Goal: Task Accomplishment & Management: Manage account settings

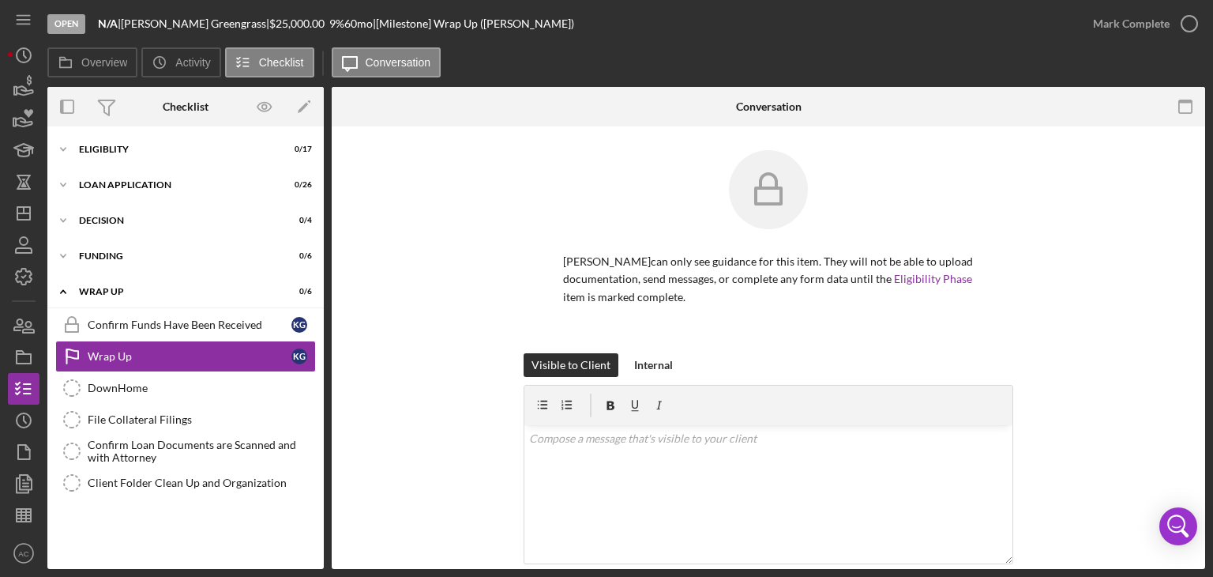
scroll to position [234, 0]
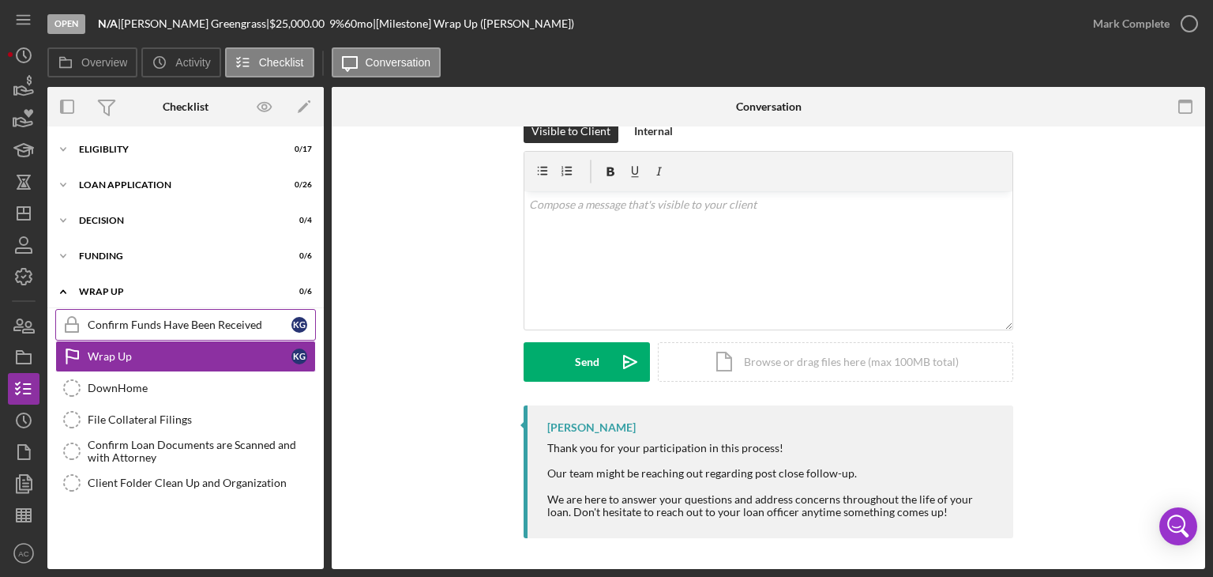
click at [194, 329] on div "Confirm Funds Have Been Received" at bounding box center [190, 324] width 204 height 13
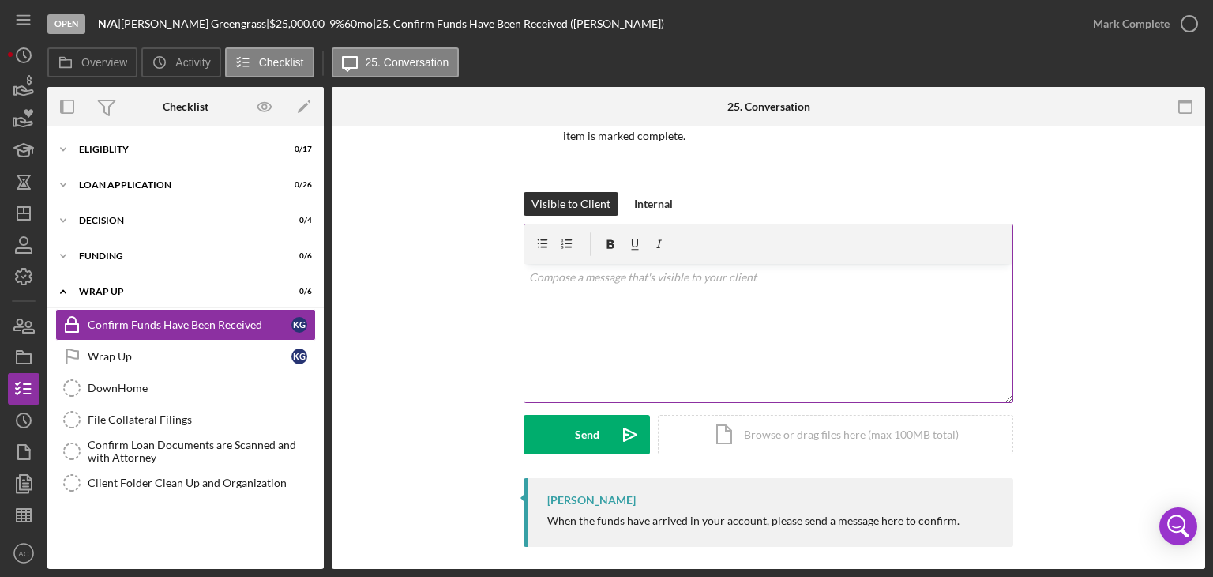
scroll to position [171, 0]
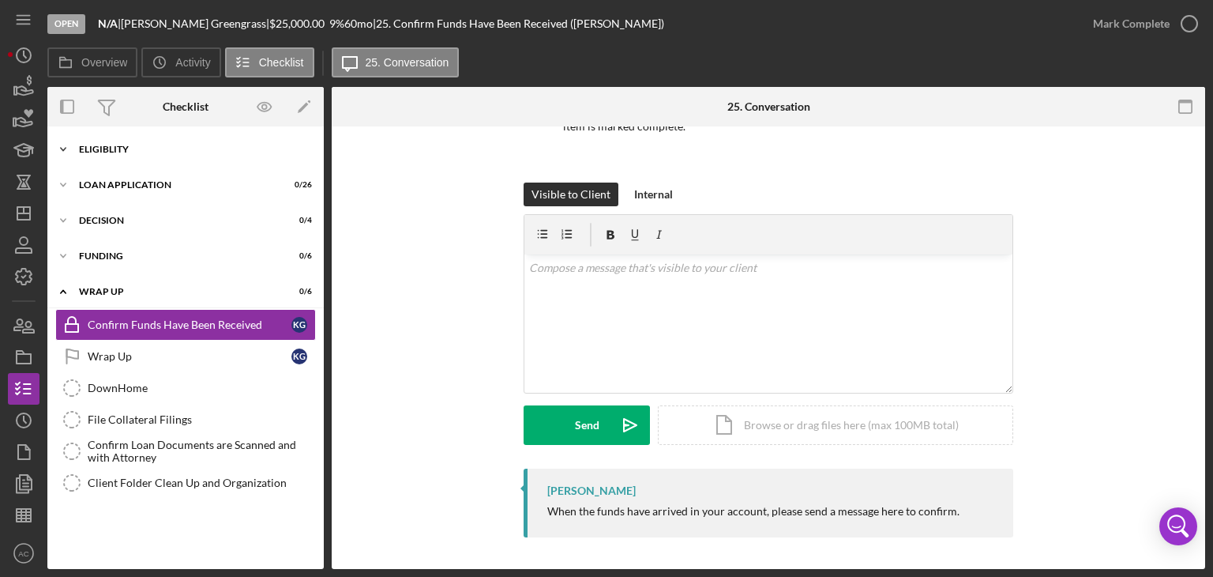
click at [209, 149] on div "Eligiblity" at bounding box center [191, 149] width 225 height 9
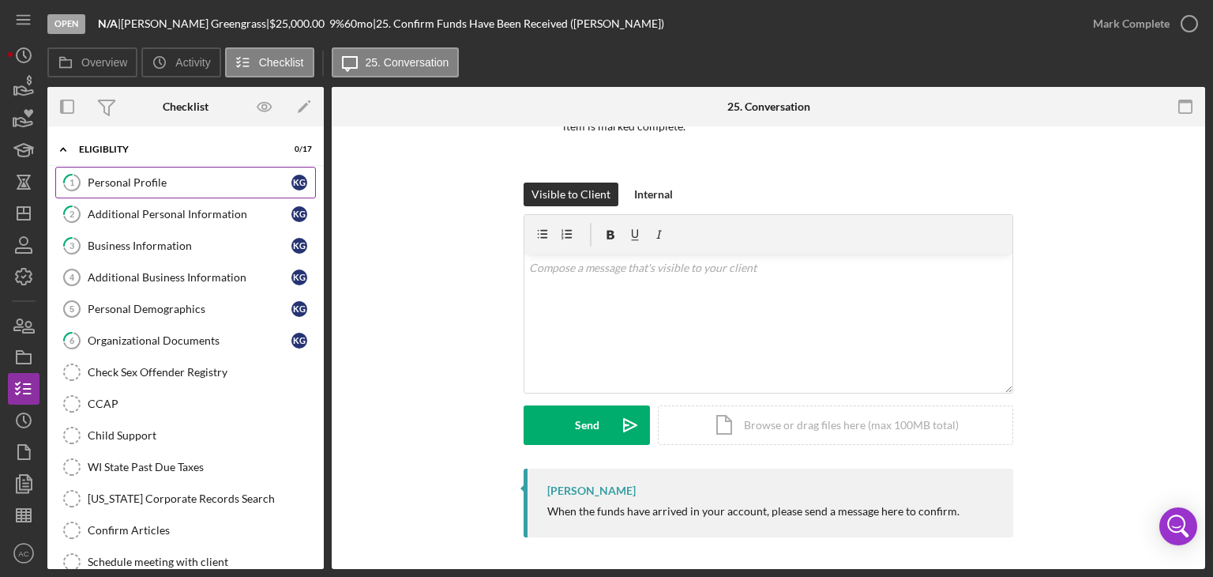
click at [172, 182] on div "Personal Profile" at bounding box center [190, 182] width 204 height 13
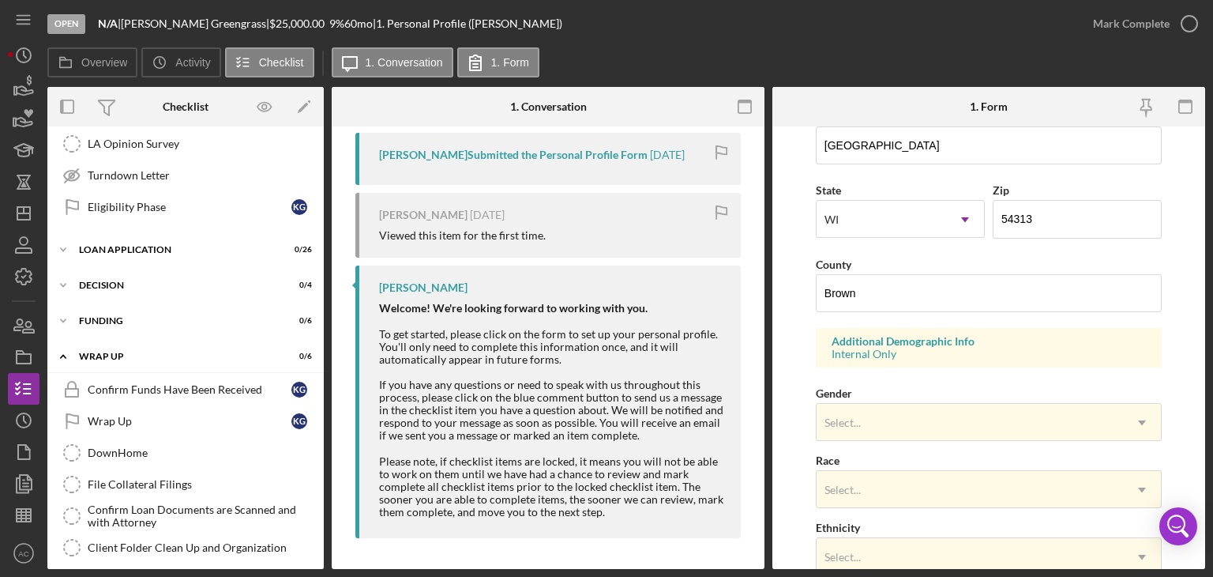
scroll to position [483, 0]
click at [175, 381] on div "Confirm Funds Have Been Received" at bounding box center [190, 387] width 204 height 13
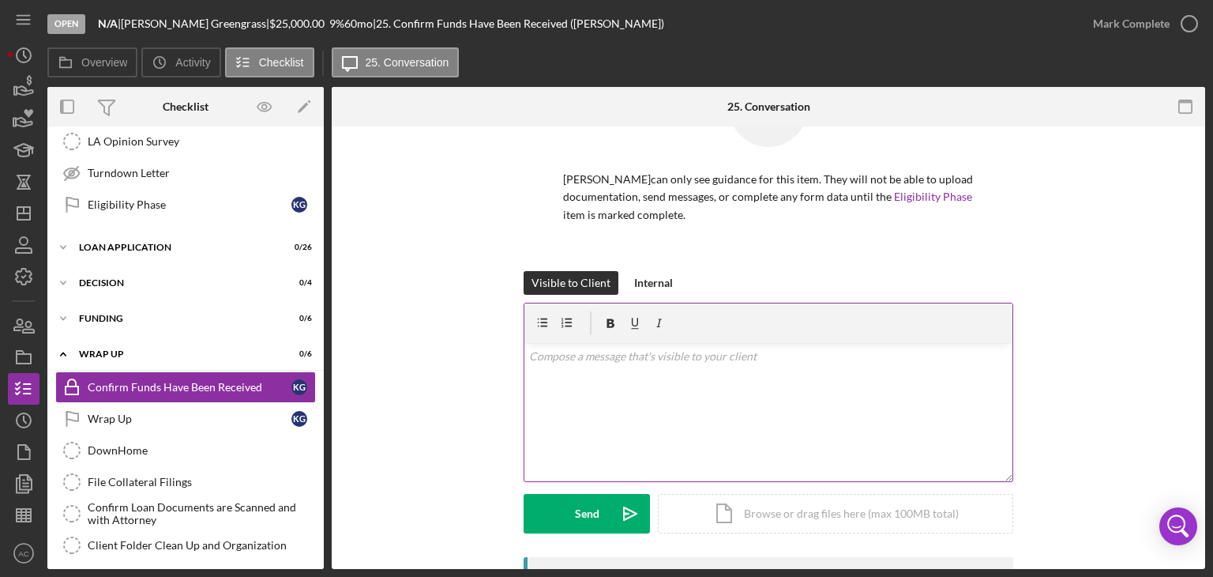
scroll to position [171, 0]
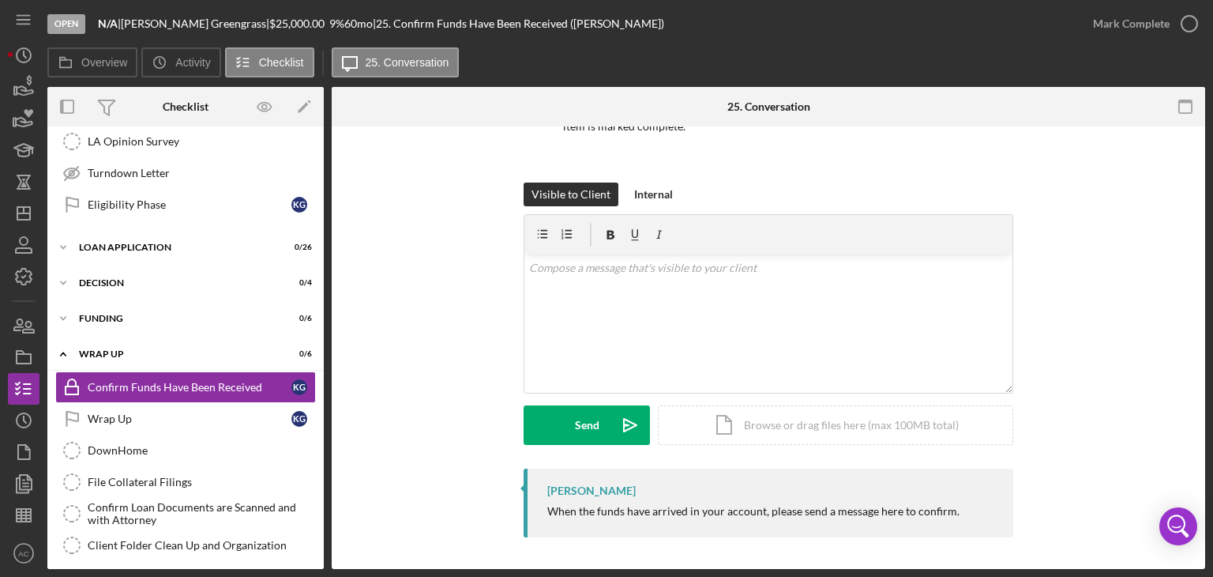
click at [239, 198] on div "Eligibility Phase" at bounding box center [190, 204] width 204 height 13
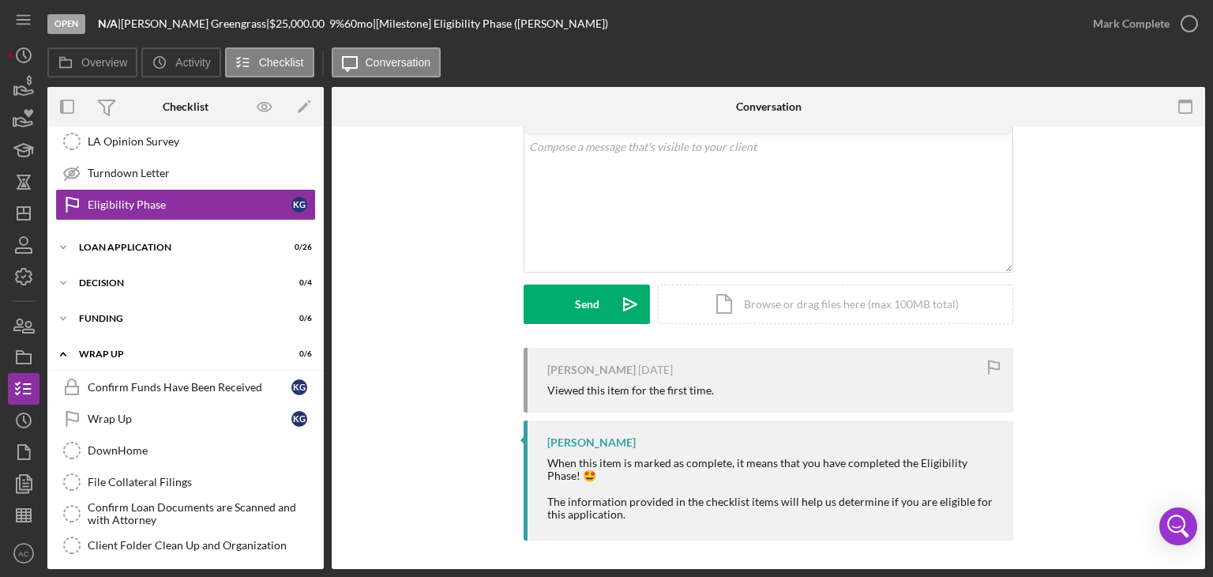
scroll to position [91, 0]
click at [236, 242] on div "Loan Application" at bounding box center [191, 246] width 225 height 9
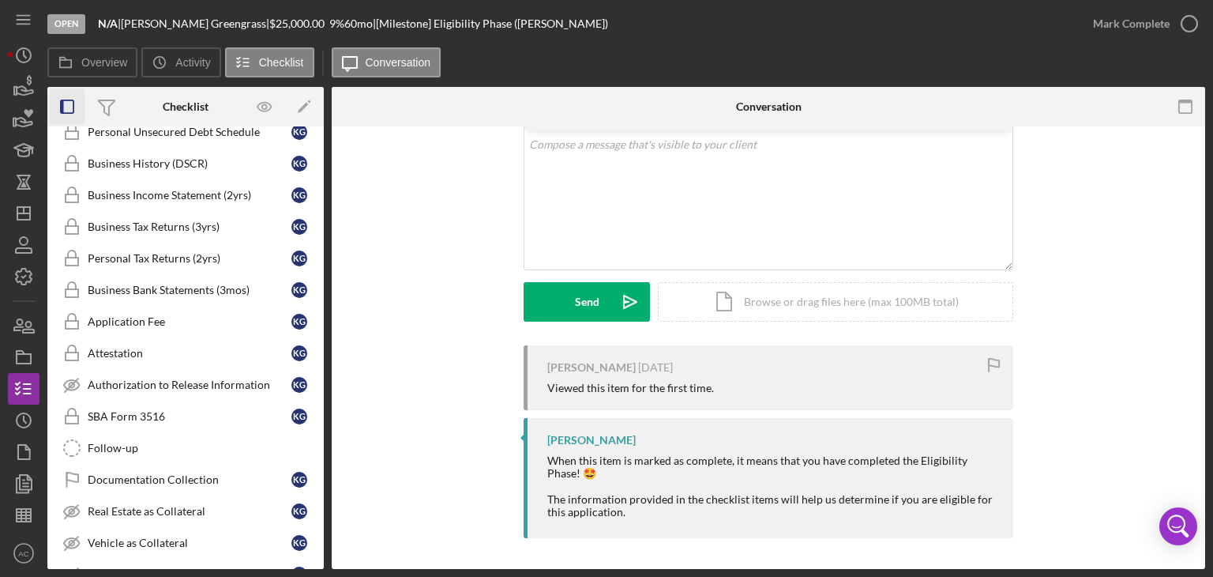
scroll to position [910, 0]
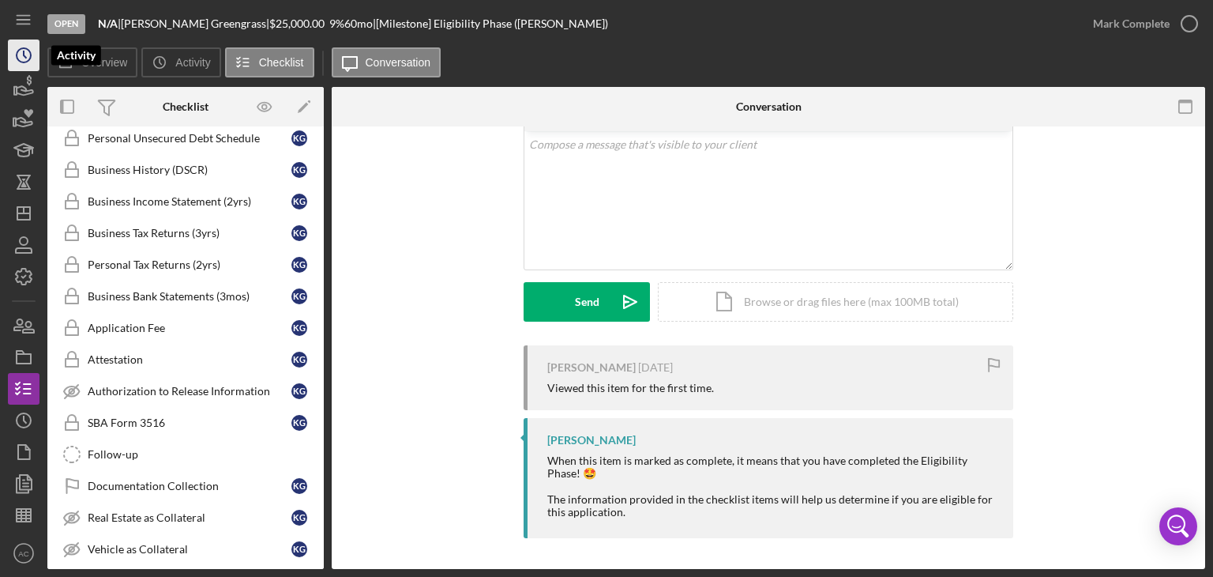
click at [27, 60] on icon "Icon/History" at bounding box center [23, 55] width 39 height 39
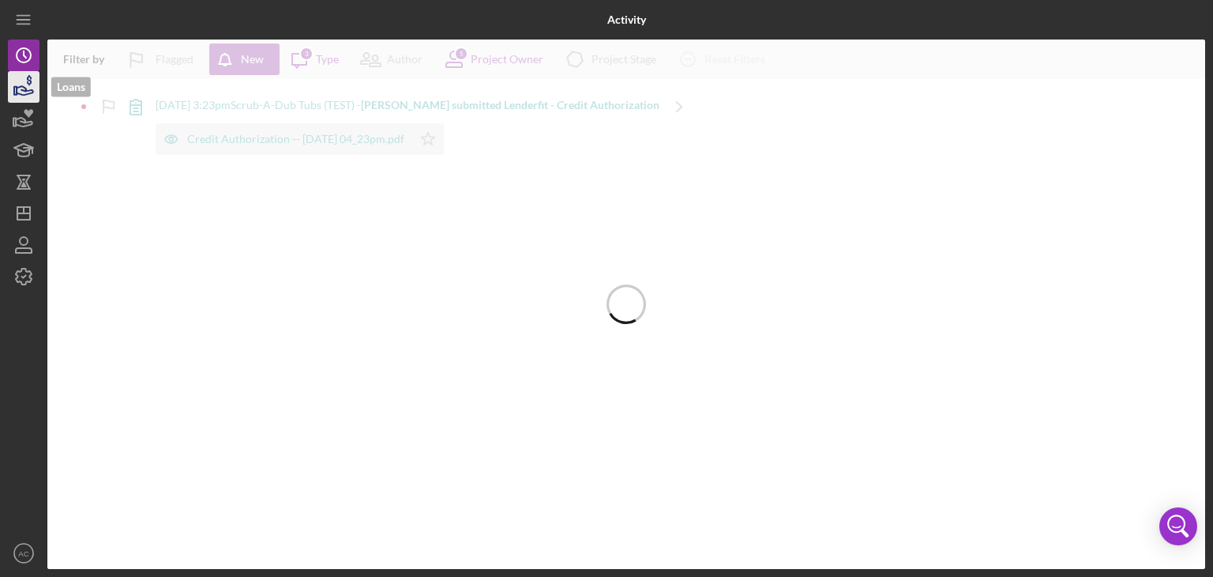
click at [25, 95] on icon "button" at bounding box center [25, 90] width 17 height 9
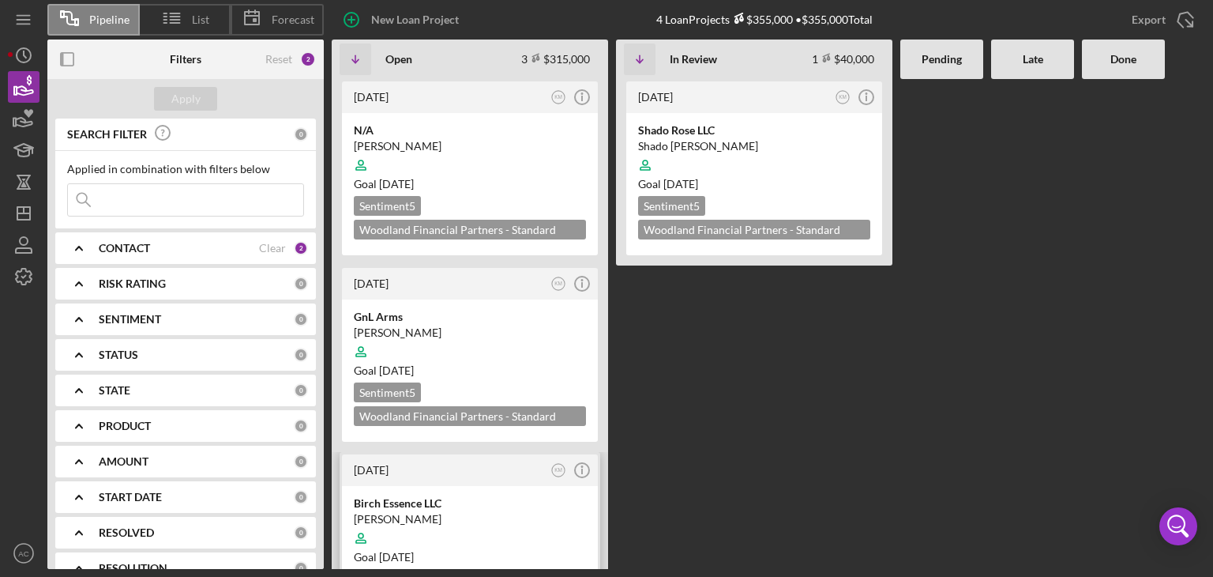
scroll to position [66, 0]
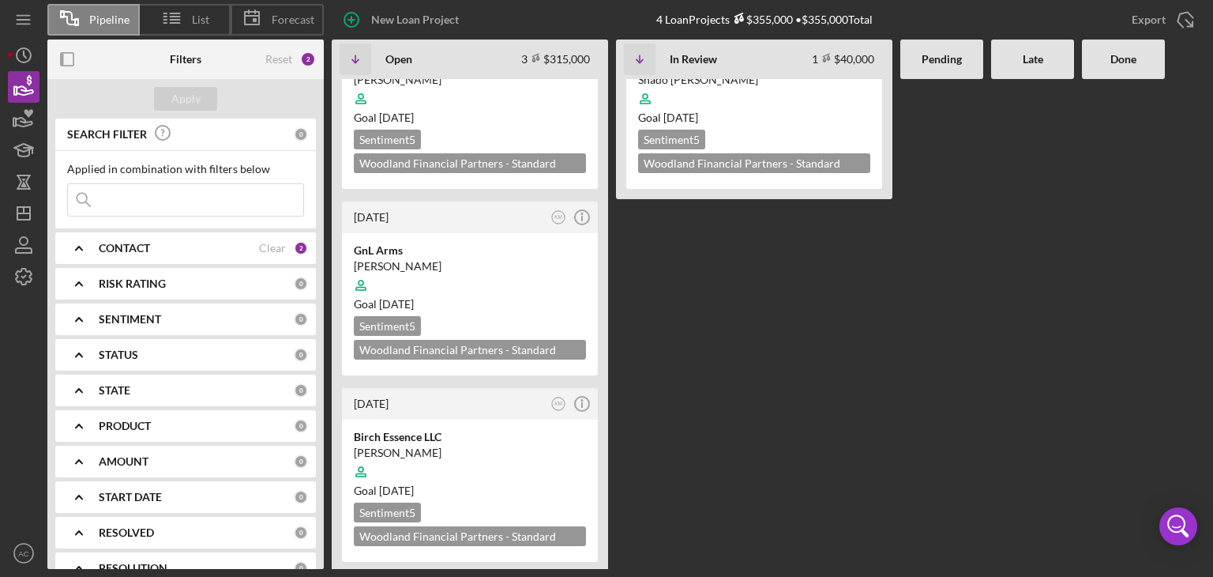
click at [259, 255] on div "CONTACT Clear 2" at bounding box center [203, 248] width 209 height 32
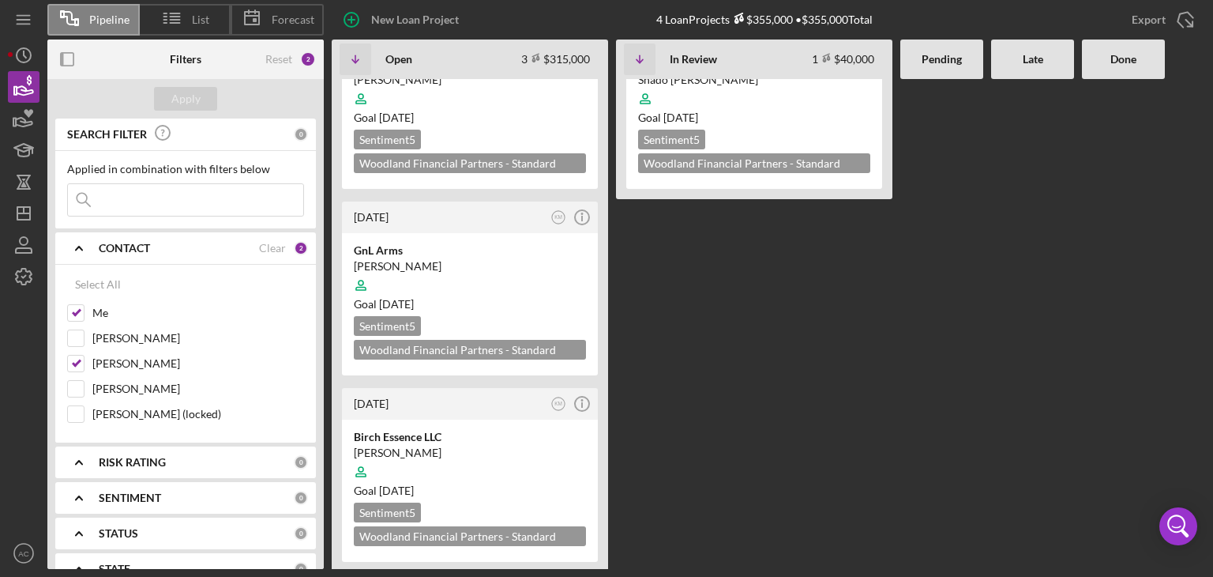
click at [752, 378] on Review "[DATE] KM Icon/Info Shado Rose LLC Shado [PERSON_NAME] Goal [DATE] Sentiment 5 …" at bounding box center [754, 258] width 276 height 490
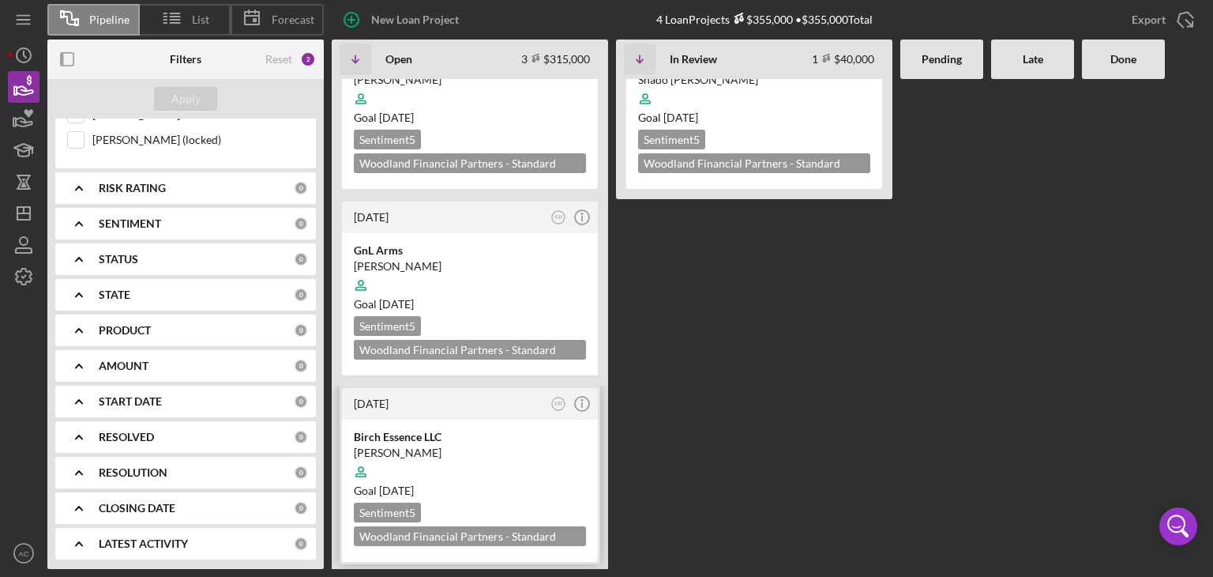
scroll to position [0, 0]
